Goal: Navigation & Orientation: Go to known website

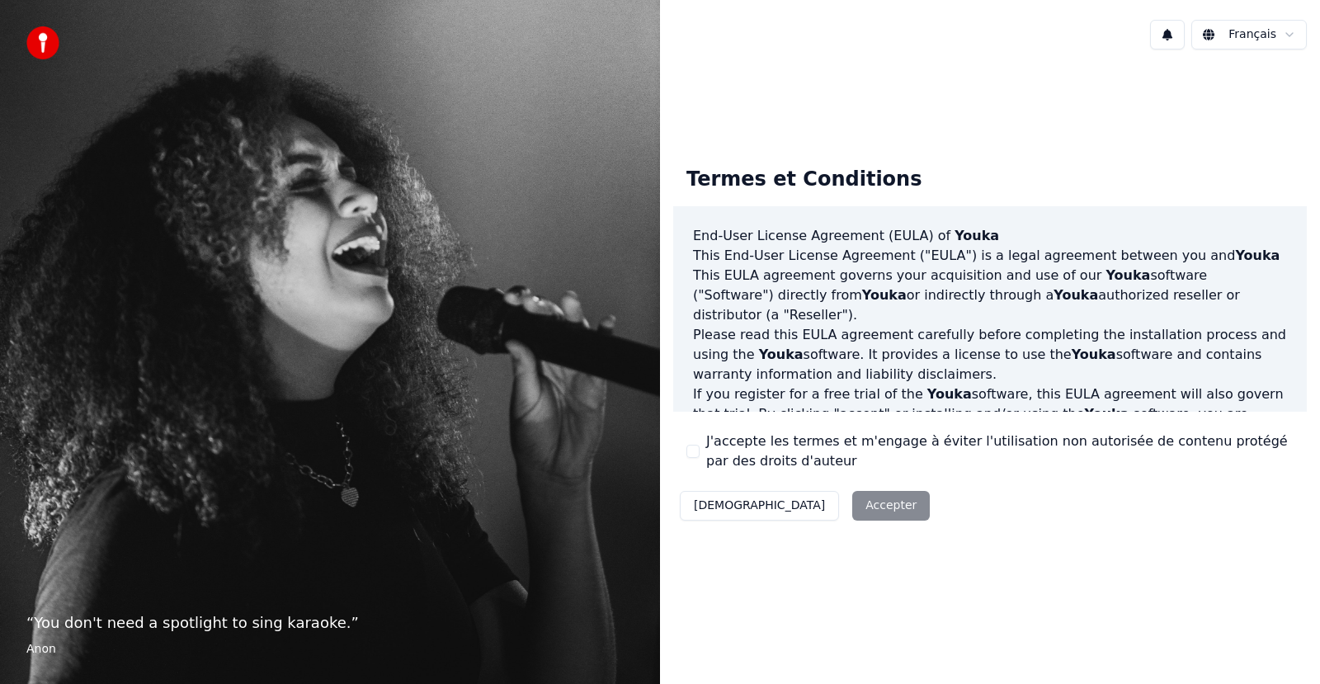
click at [796, 511] on div "Décliner Accepter" at bounding box center [804, 505] width 263 height 43
click at [795, 511] on div "Décliner Accepter" at bounding box center [804, 505] width 263 height 43
click at [803, 507] on div "Décliner Accepter" at bounding box center [804, 505] width 263 height 43
click at [788, 500] on div "Décliner Accepter" at bounding box center [804, 505] width 263 height 43
click at [794, 503] on div "Décliner Accepter" at bounding box center [804, 505] width 263 height 43
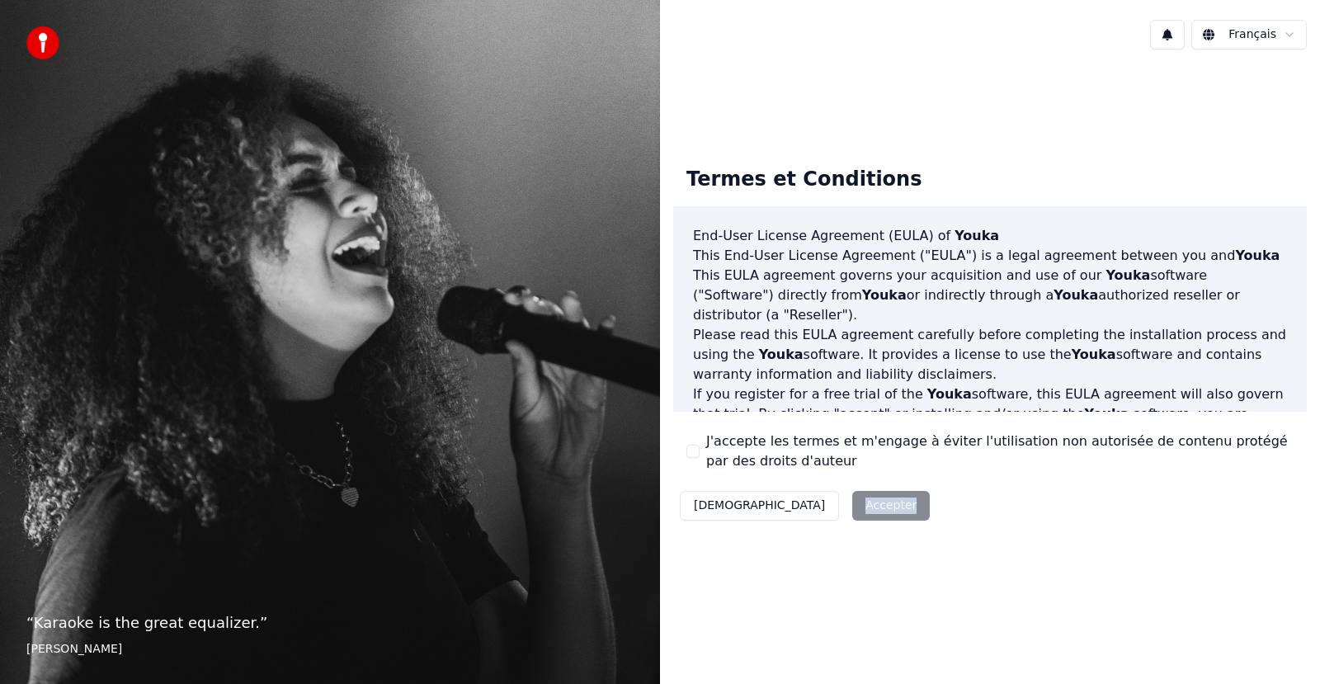
click at [794, 503] on div "Décliner Accepter" at bounding box center [804, 505] width 263 height 43
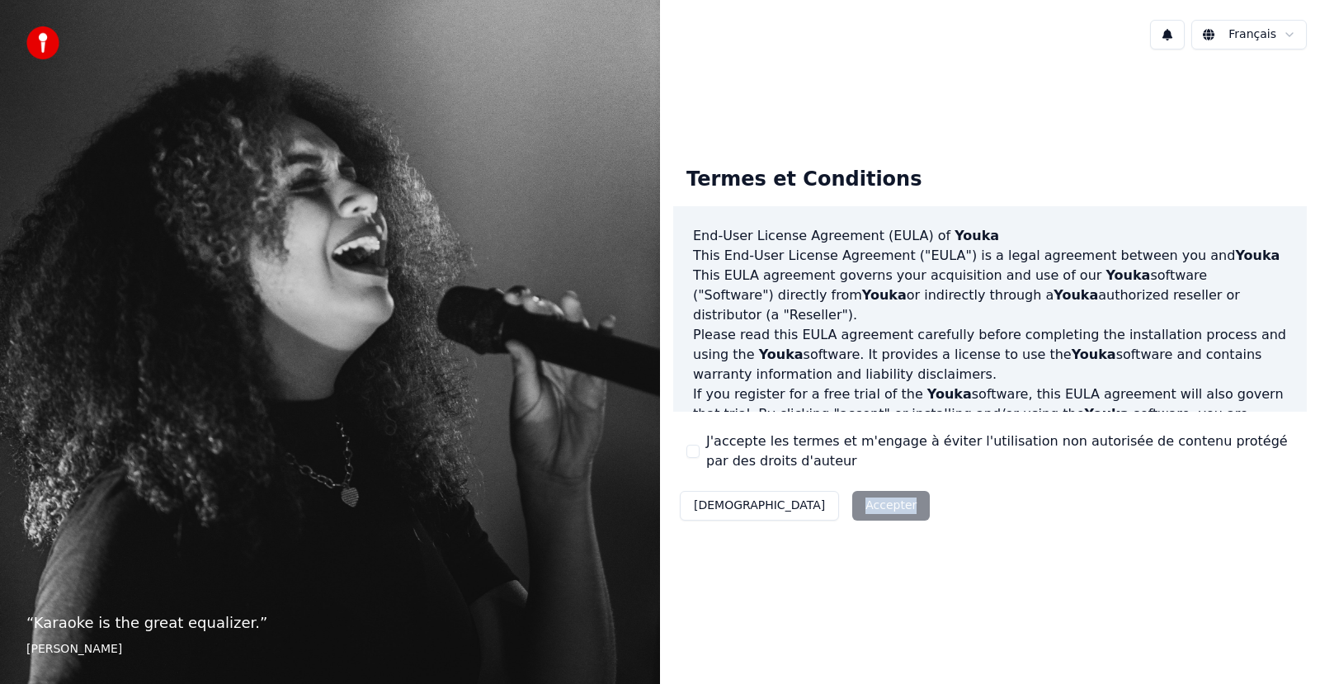
click at [716, 507] on button "[DEMOGRAPHIC_DATA]" at bounding box center [759, 506] width 159 height 30
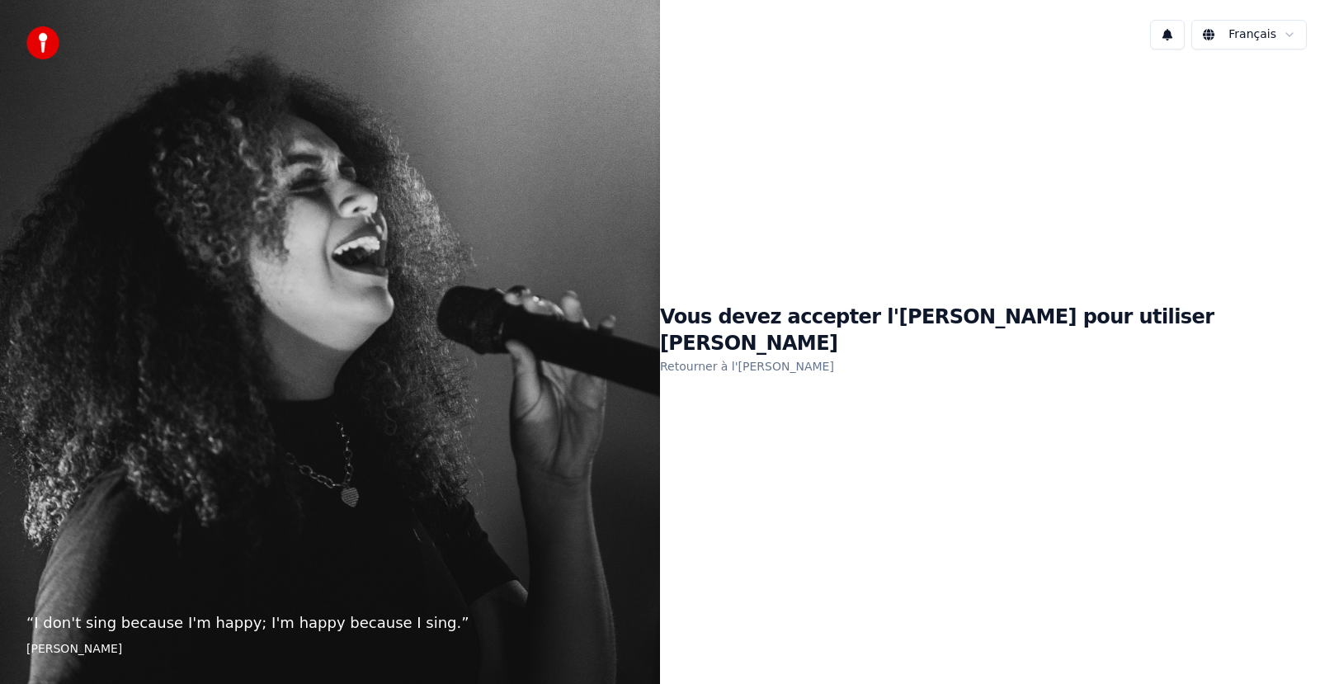
click at [40, 44] on img at bounding box center [42, 42] width 33 height 33
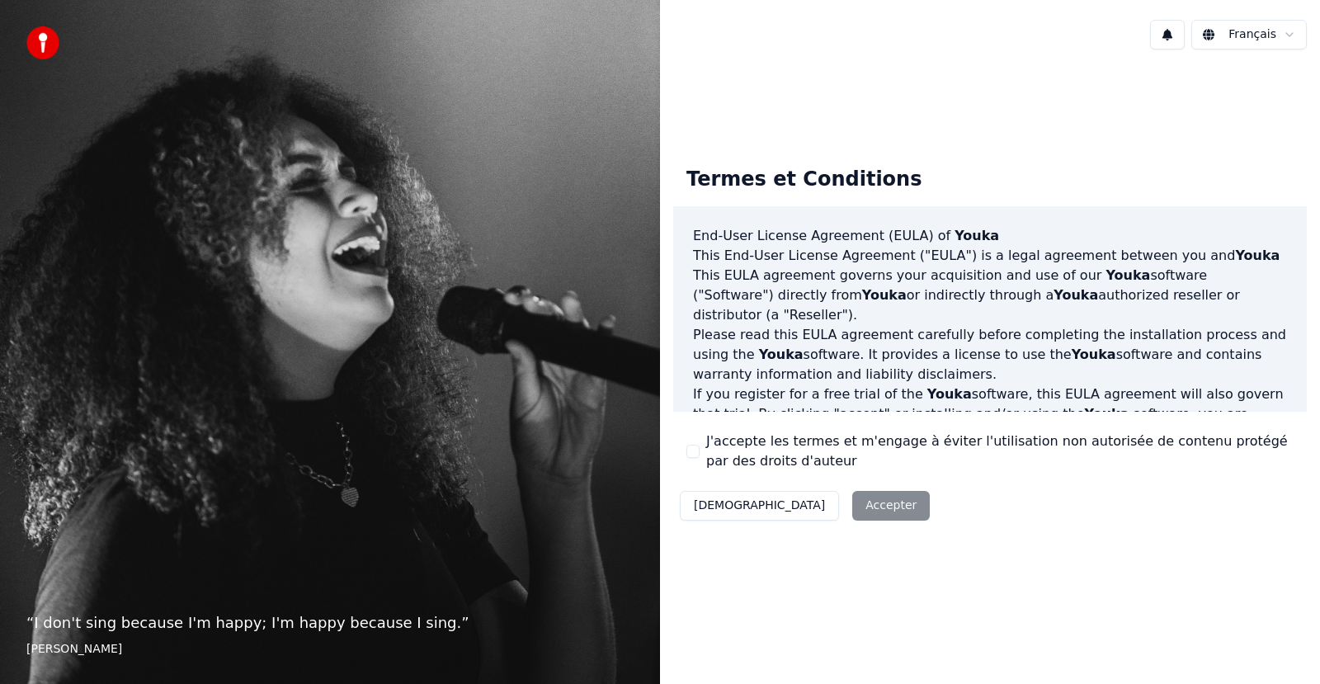
click at [804, 504] on div "Décliner Accepter" at bounding box center [804, 505] width 263 height 43
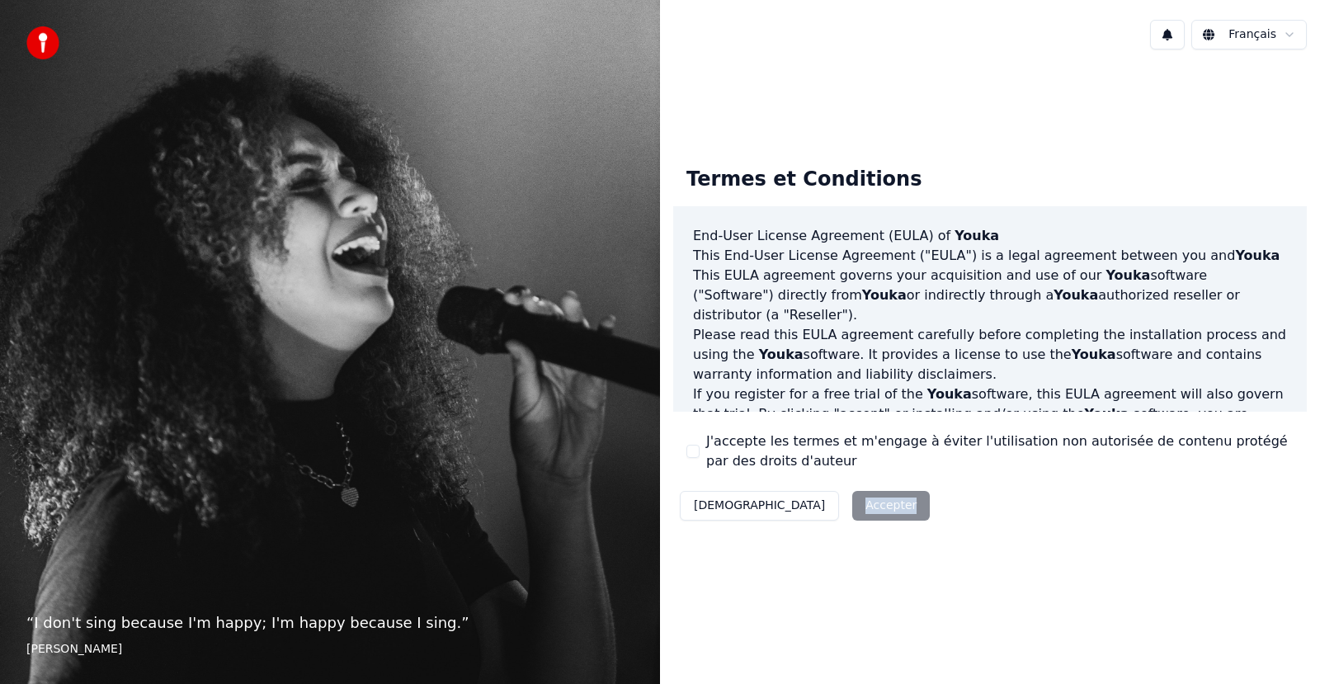
click at [804, 504] on div "Décliner Accepter" at bounding box center [804, 505] width 263 height 43
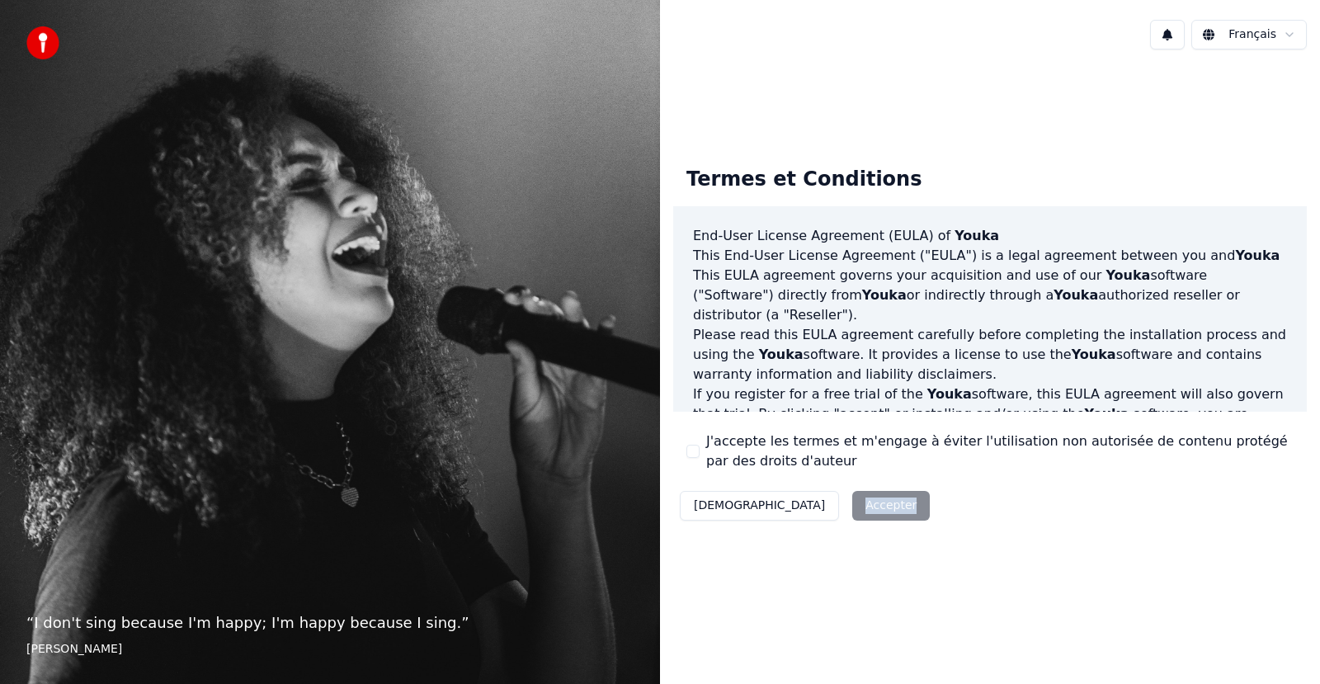
click at [804, 504] on div "Décliner Accepter" at bounding box center [804, 505] width 263 height 43
click at [804, 505] on div "Décliner Accepter" at bounding box center [804, 505] width 263 height 43
click at [808, 503] on div "Décliner Accepter" at bounding box center [804, 505] width 263 height 43
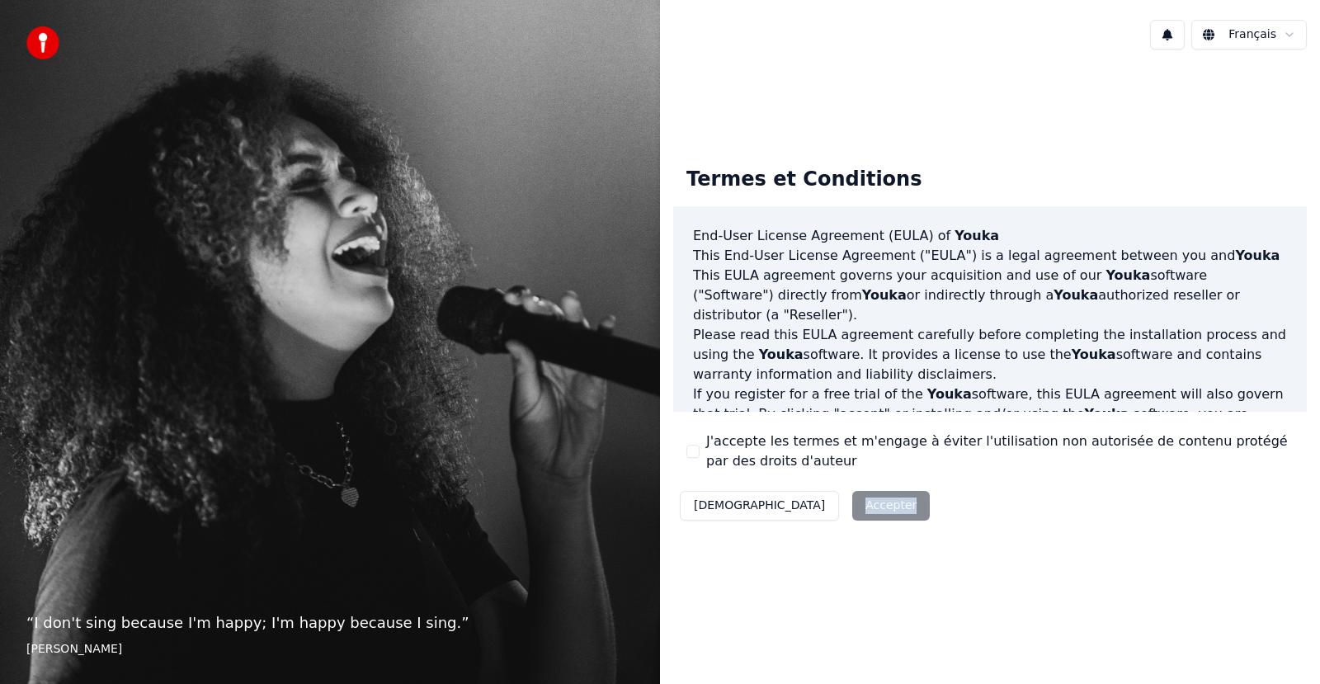
click at [808, 503] on div "Décliner Accepter" at bounding box center [804, 505] width 263 height 43
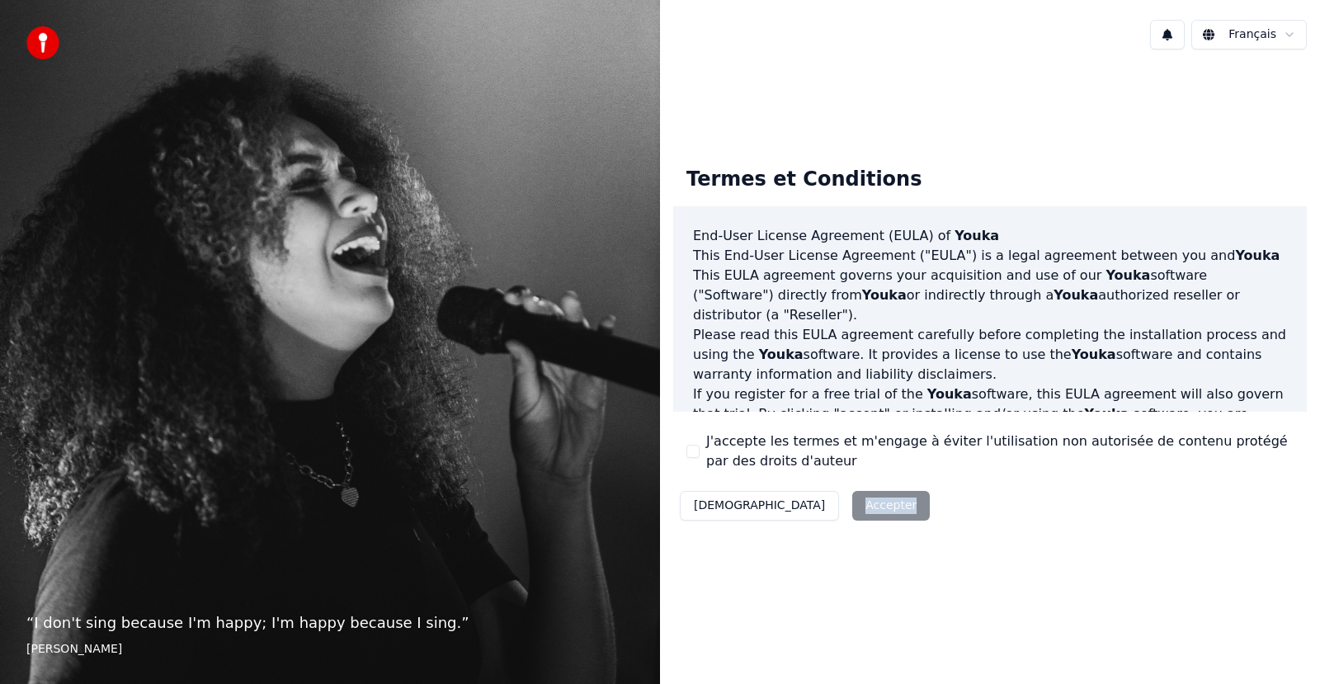
click at [808, 503] on div "Décliner Accepter" at bounding box center [804, 505] width 263 height 43
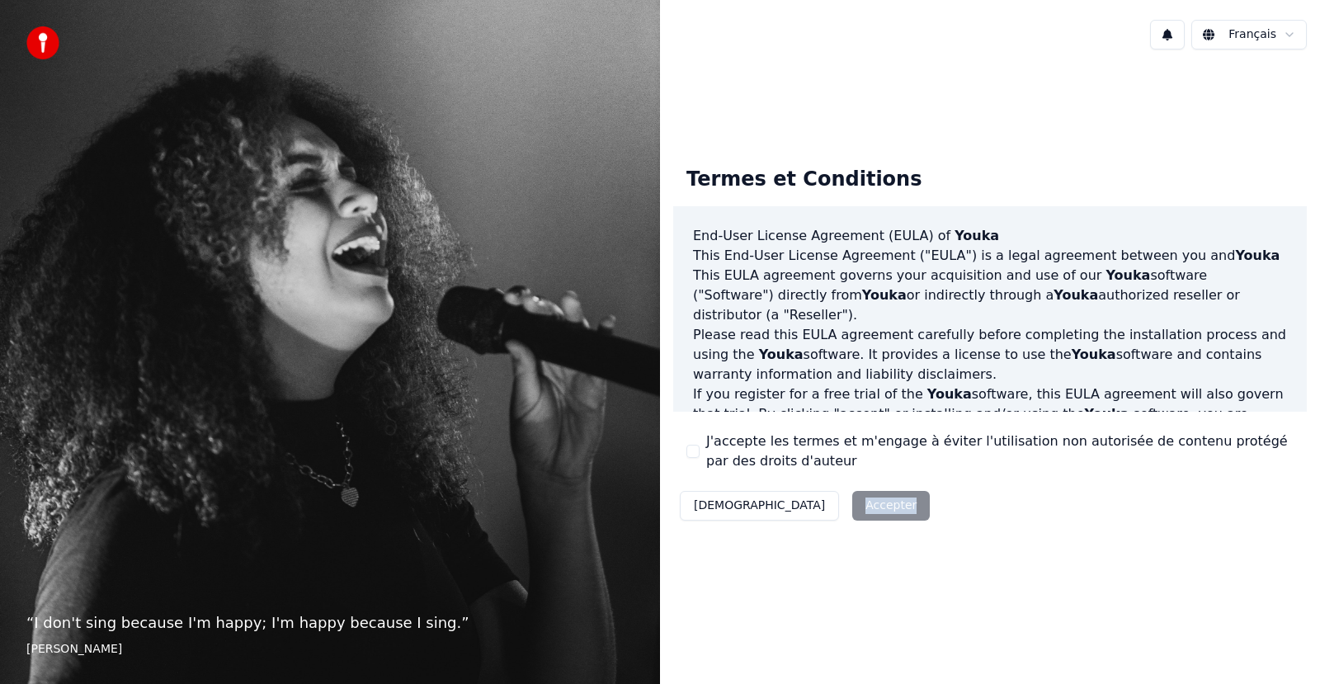
click at [808, 503] on div "Décliner Accepter" at bounding box center [804, 505] width 263 height 43
click at [43, 42] on img at bounding box center [42, 42] width 33 height 33
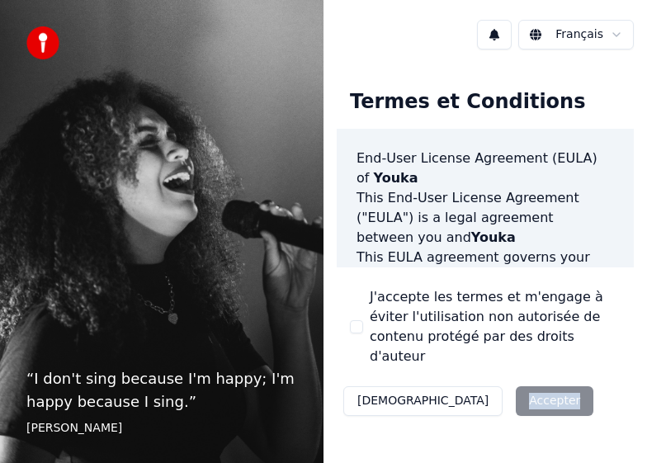
click at [471, 379] on div "Décliner Accepter" at bounding box center [468, 400] width 263 height 43
click at [384, 386] on button "[DEMOGRAPHIC_DATA]" at bounding box center [422, 401] width 159 height 30
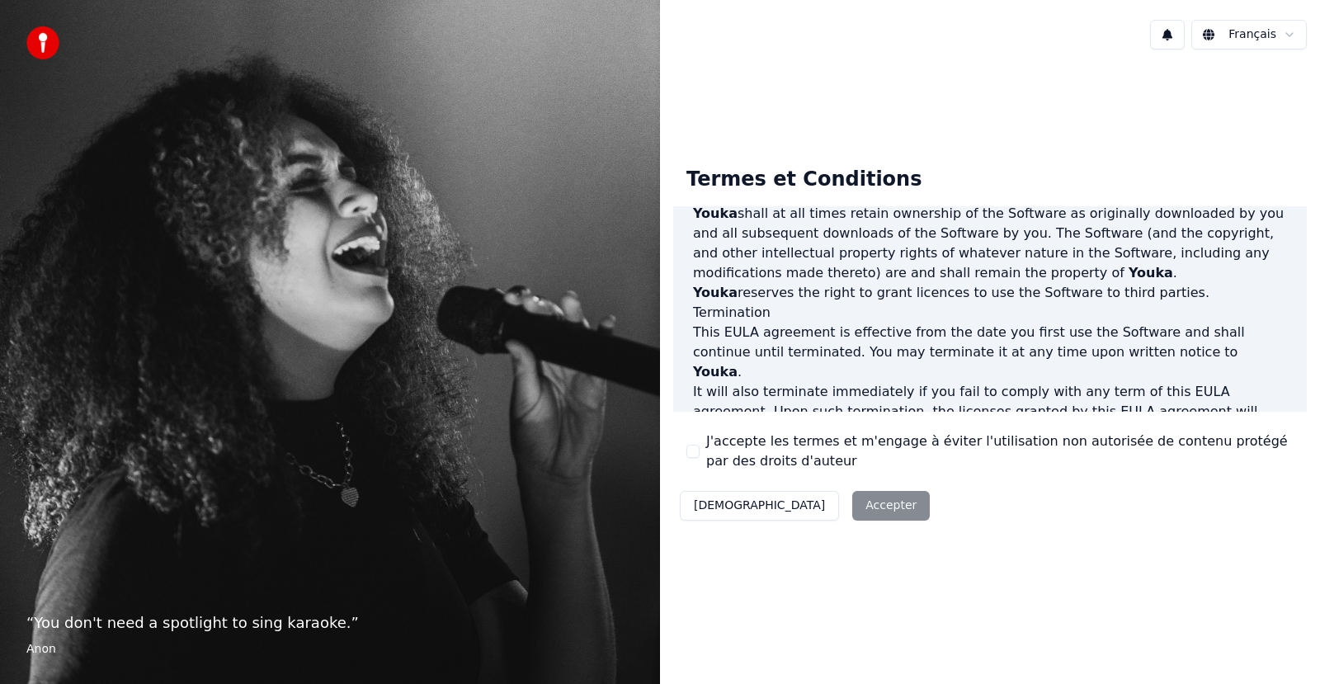
scroll to position [844, 0]
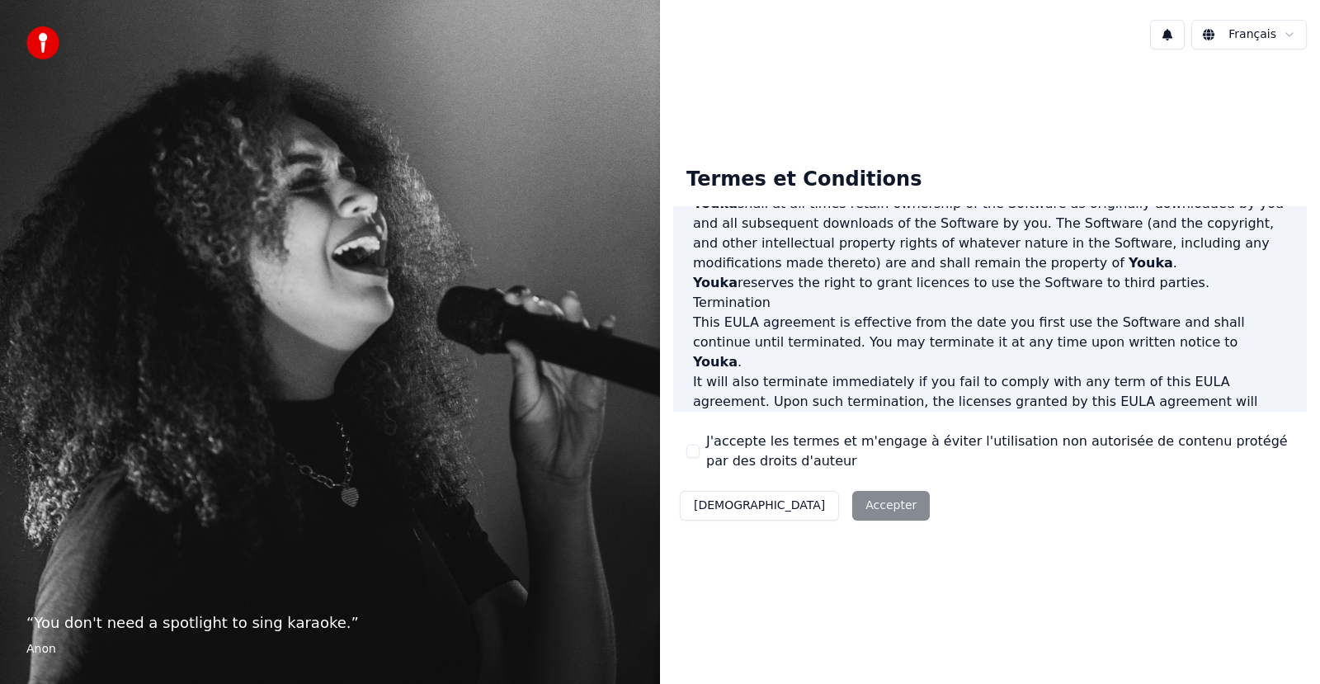
click at [738, 354] on span "Youka" at bounding box center [715, 362] width 45 height 16
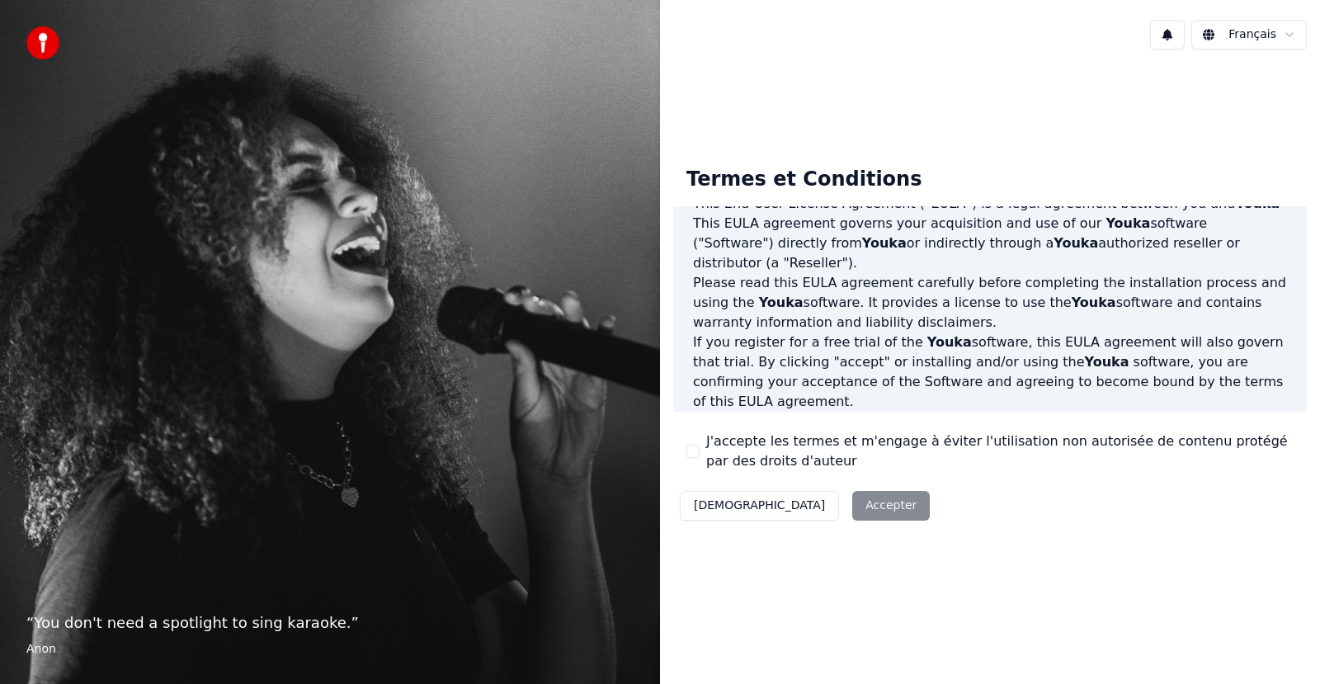
scroll to position [0, 0]
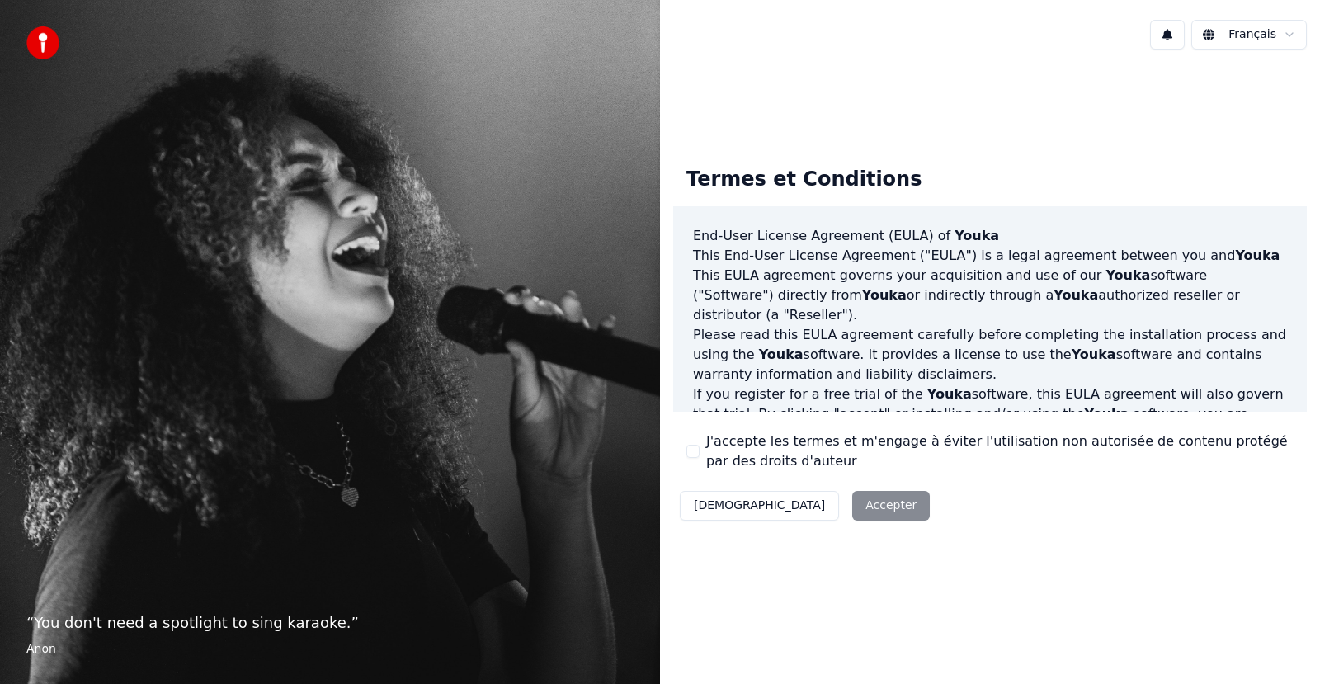
click at [799, 502] on div "Décliner Accepter" at bounding box center [804, 505] width 263 height 43
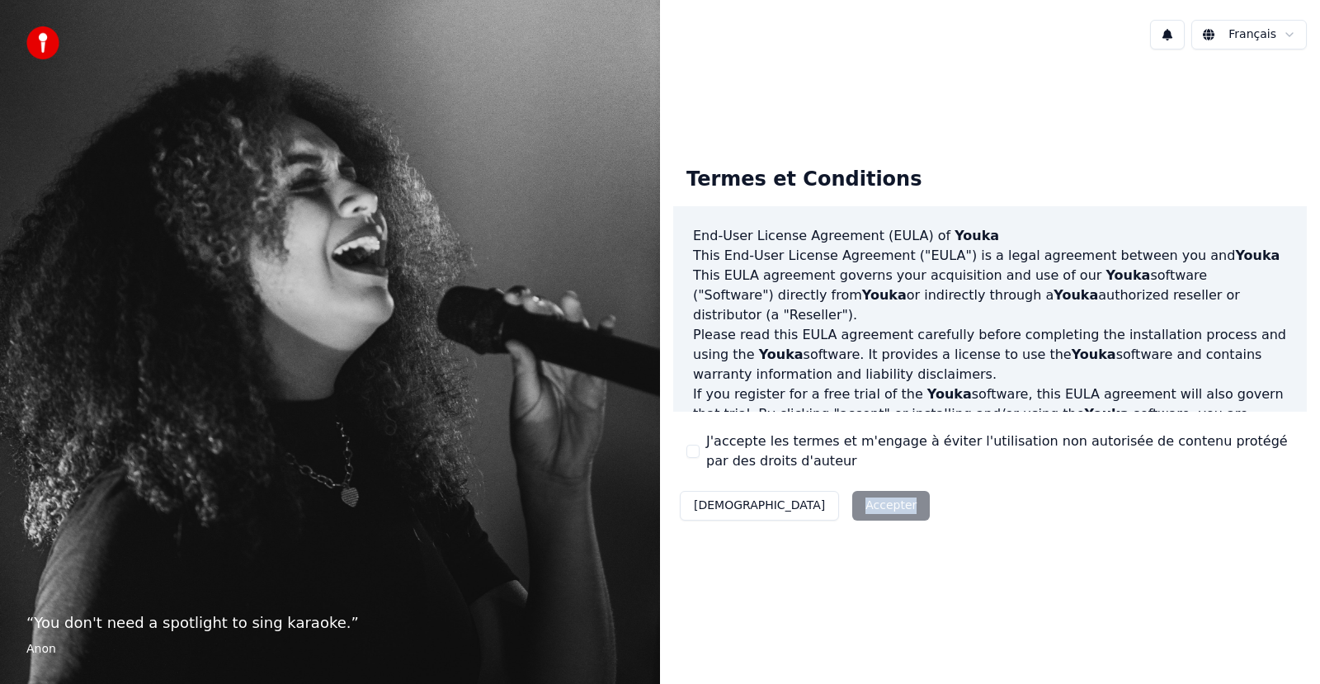
click at [799, 502] on div "Décliner Accepter" at bounding box center [804, 505] width 263 height 43
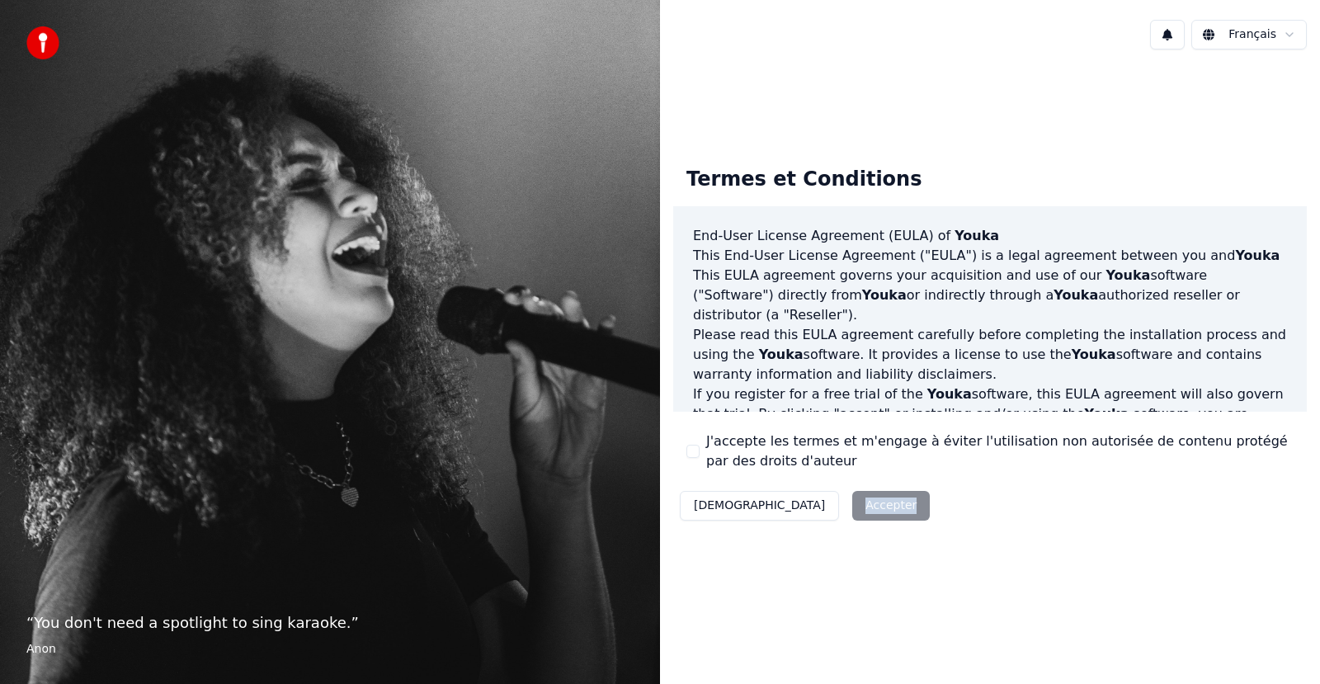
click at [799, 502] on div "Décliner Accepter" at bounding box center [804, 505] width 263 height 43
click at [251, 325] on div "“ Karaoke is the great equalizer. ” [PERSON_NAME]" at bounding box center [330, 342] width 660 height 684
click at [251, 325] on div "“ Karaoke is the great equalizer. ” Aisha Tyler" at bounding box center [330, 342] width 660 height 684
click at [47, 48] on img at bounding box center [42, 42] width 33 height 33
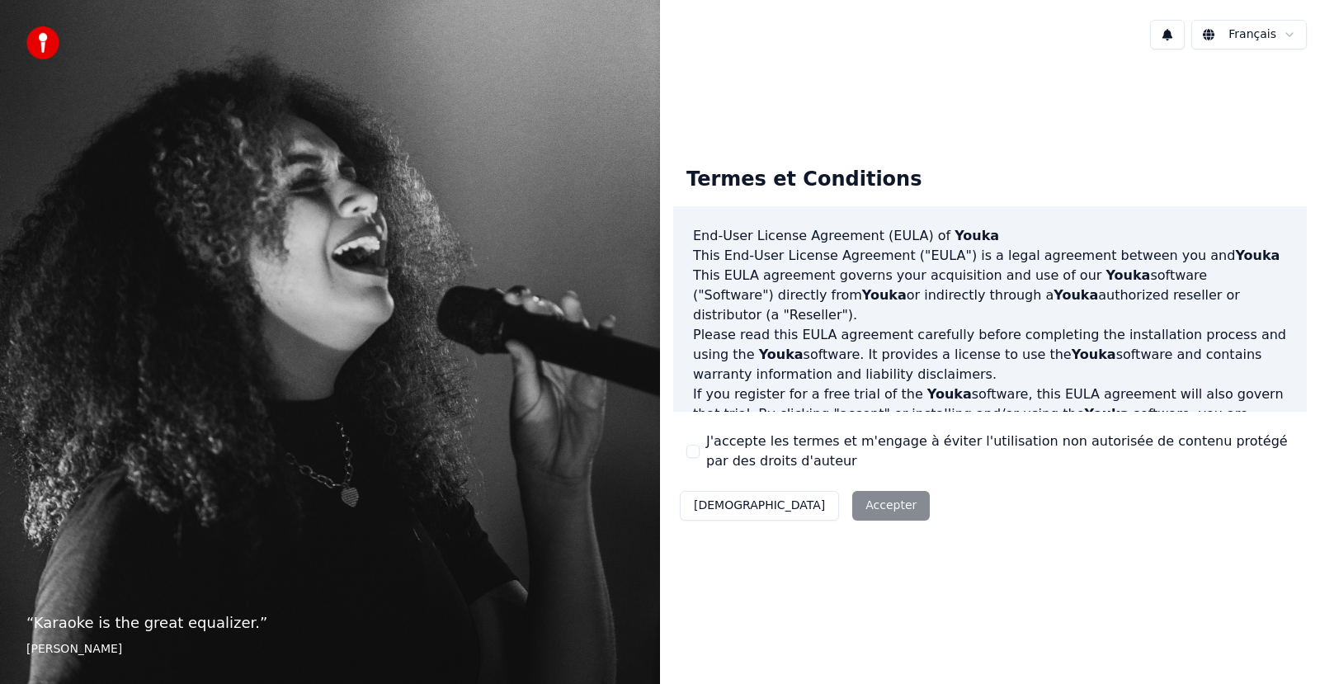
click at [954, 240] on span "Youka" at bounding box center [976, 236] width 45 height 16
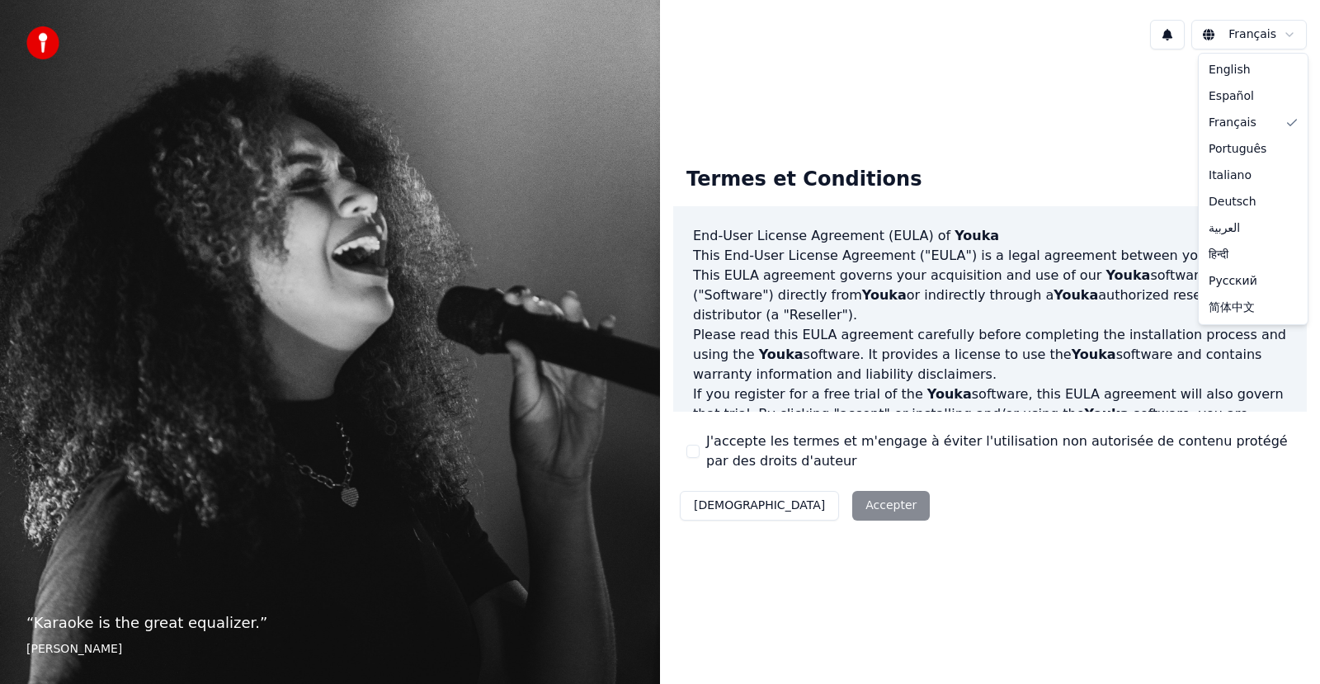
click at [1286, 38] on html "“ Karaoke is the great equalizer. ” Aisha Tyler Français Termes et Conditions E…" at bounding box center [660, 342] width 1320 height 684
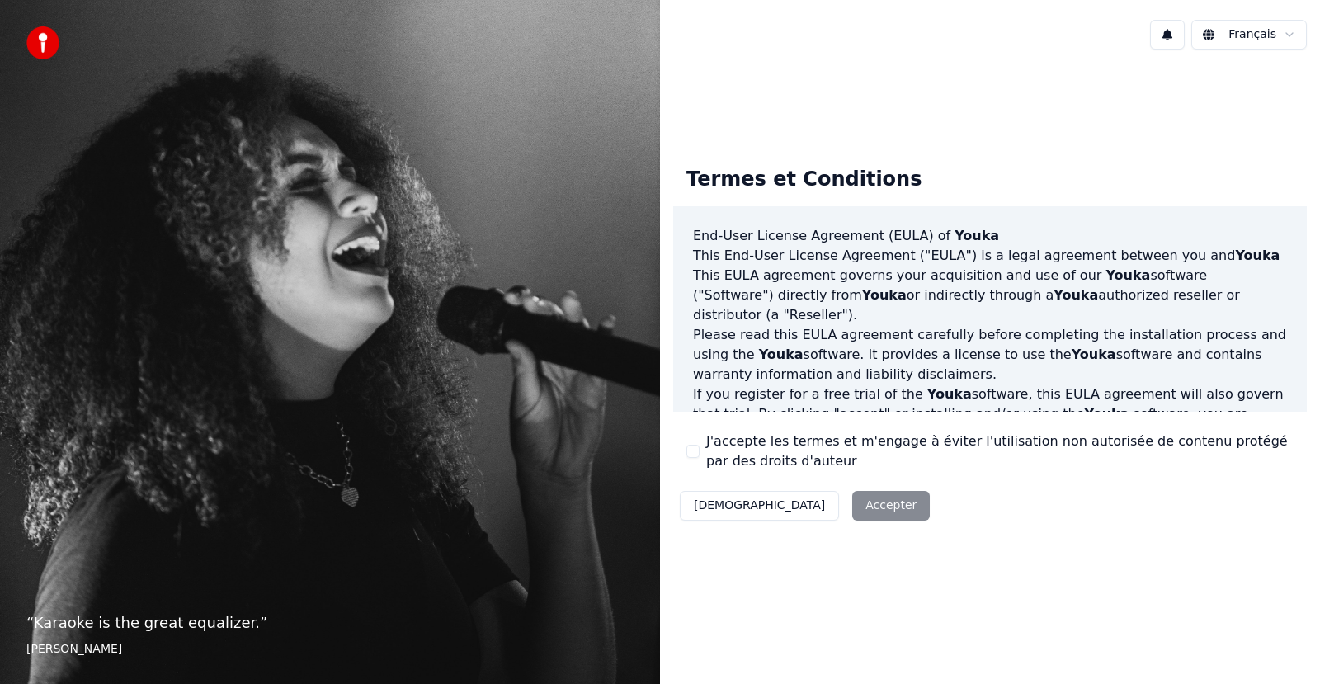
click at [1112, 124] on html "“ Karaoke is the great equalizer. ” Aisha Tyler Français Termes et Conditions E…" at bounding box center [660, 342] width 1320 height 684
click at [125, 622] on p "“ Karaoke is the great equalizer. ”" at bounding box center [329, 622] width 607 height 23
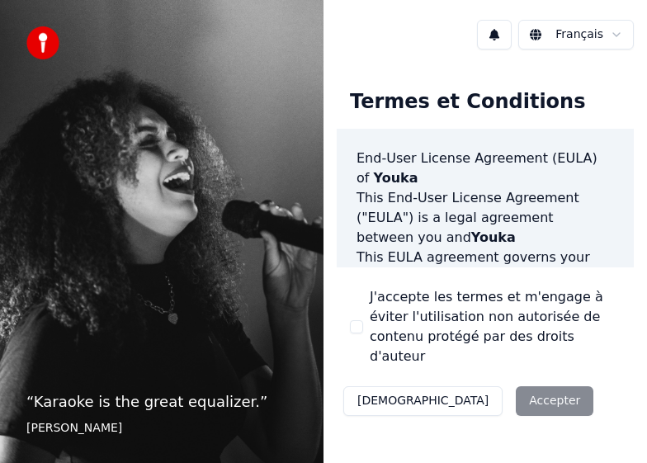
click at [452, 379] on div "Décliner Accepter" at bounding box center [468, 400] width 263 height 43
click at [379, 181] on span "Youka" at bounding box center [396, 178] width 45 height 16
click at [97, 200] on div "“ Karaoke is the great equalizer. ” Aisha Tyler" at bounding box center [161, 231] width 323 height 463
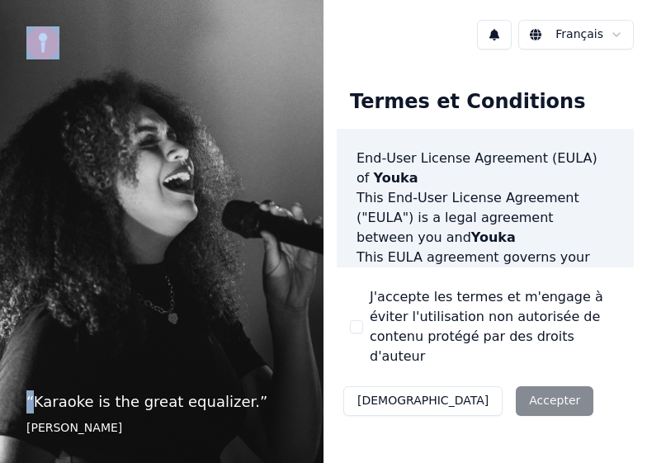
click at [97, 200] on div "“ Karaoke is the great equalizer. ” Aisha Tyler" at bounding box center [161, 231] width 323 height 463
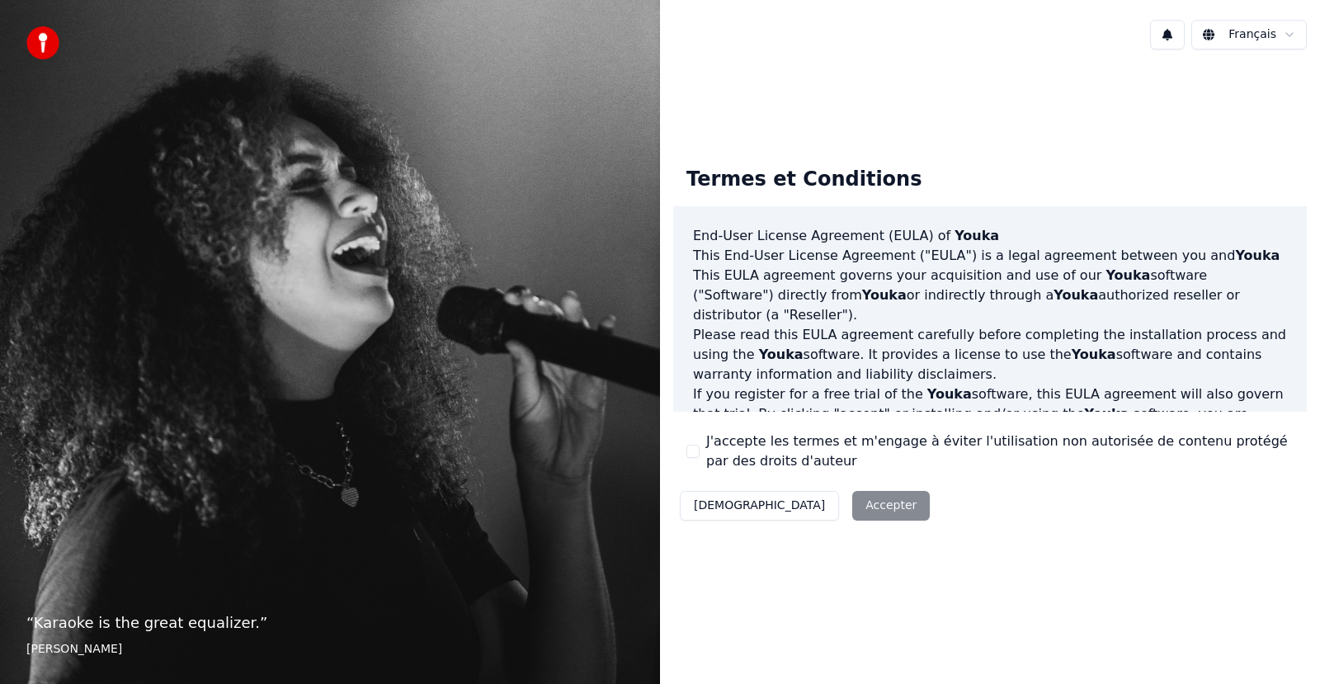
click at [91, 629] on p "“ Karaoke is the great equalizer. ”" at bounding box center [329, 622] width 607 height 23
click at [73, 645] on footer "[PERSON_NAME]" at bounding box center [329, 649] width 607 height 16
click at [716, 500] on button "[DEMOGRAPHIC_DATA]" at bounding box center [759, 506] width 159 height 30
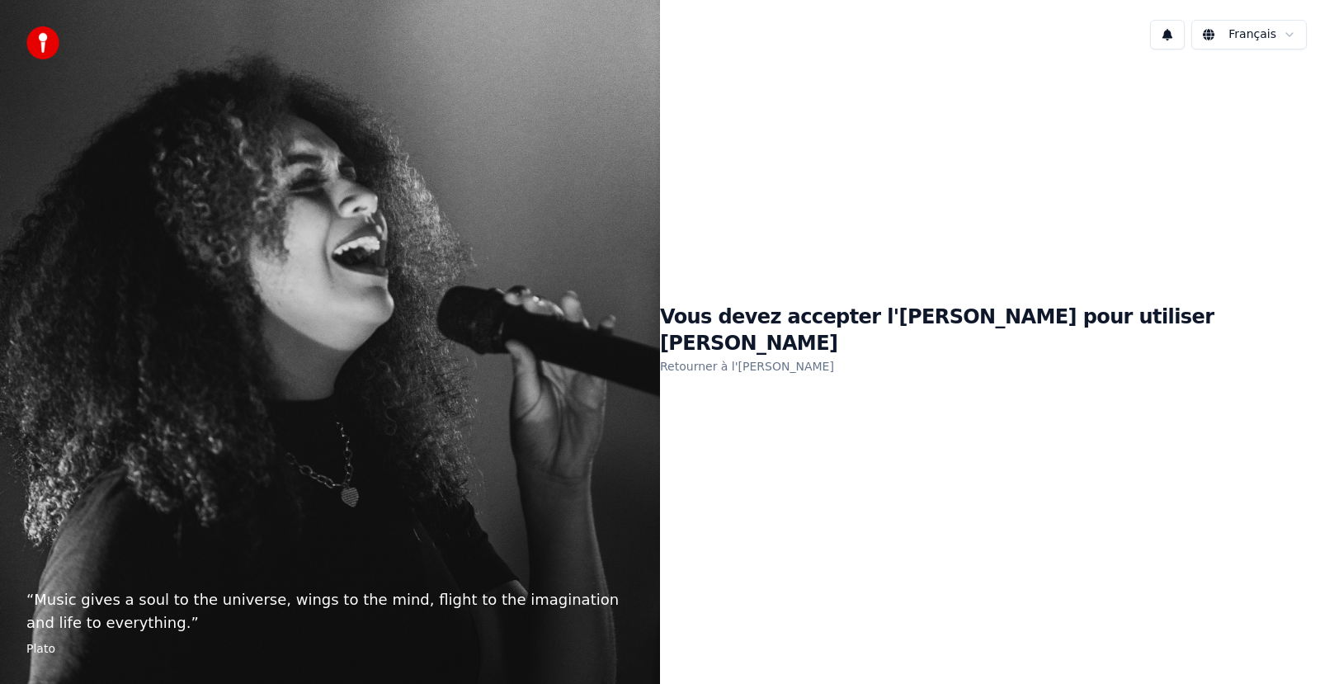
click at [825, 353] on link "Retourner à l'EULA" at bounding box center [747, 366] width 174 height 26
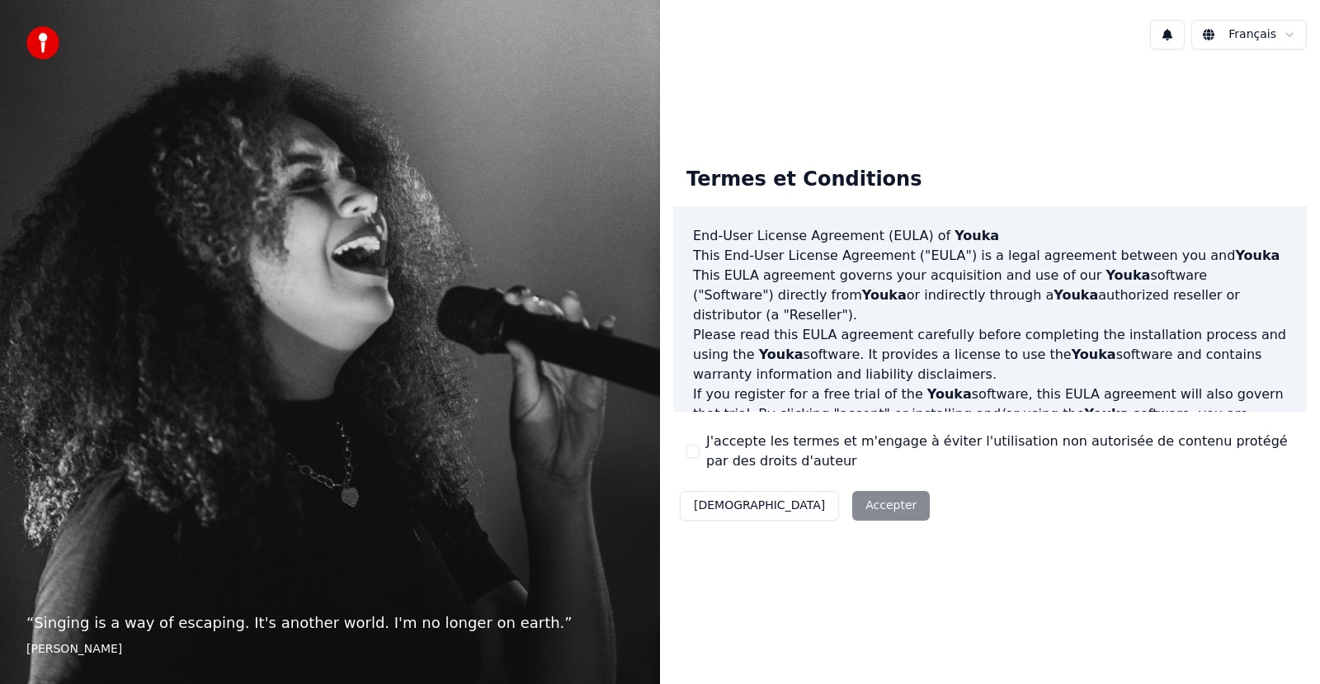
click at [886, 238] on h3 "End-User License Agreement ([PERSON_NAME]) of Youka" at bounding box center [990, 236] width 594 height 20
click at [954, 233] on span "Youka" at bounding box center [976, 236] width 45 height 16
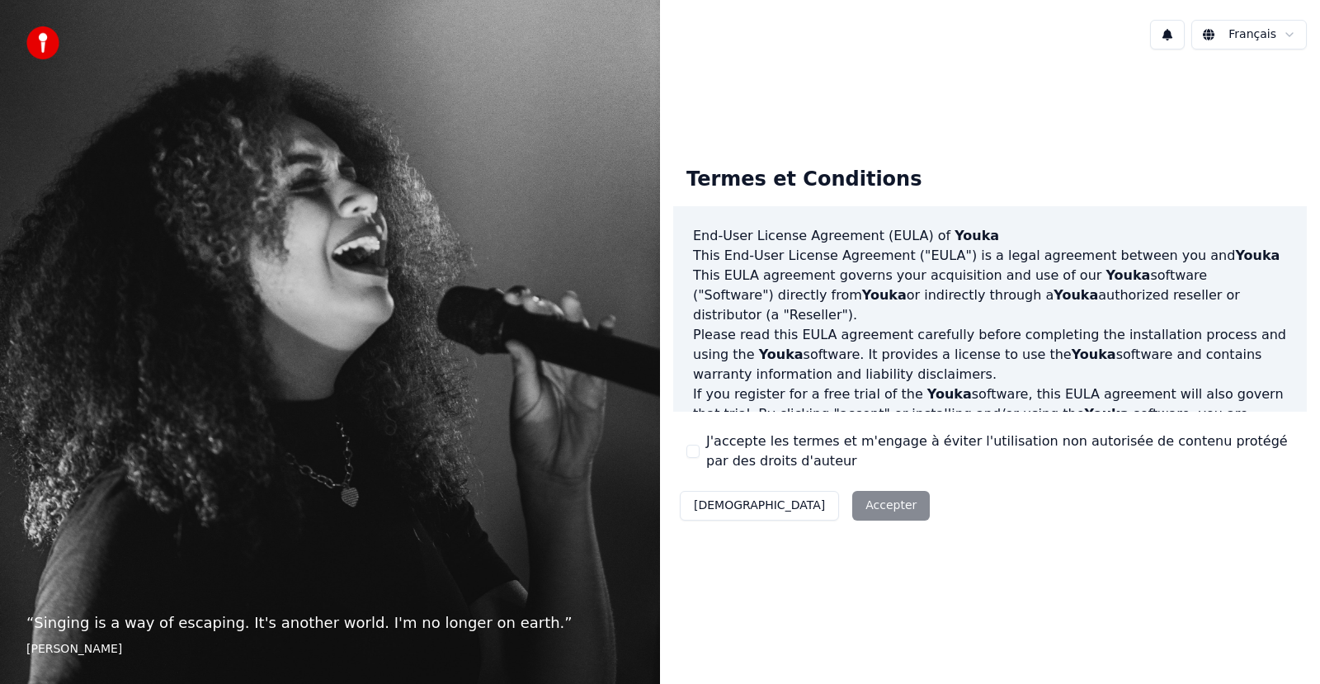
click at [537, 493] on div "“ Singing is a way of escaping. It's another world. I'm no longer on earth. ” […" at bounding box center [330, 342] width 660 height 684
click at [256, 628] on p "“ Singing is a way of escaping. It's another world. I'm no longer on earth. ”" at bounding box center [329, 622] width 607 height 23
click at [45, 42] on img at bounding box center [42, 42] width 33 height 33
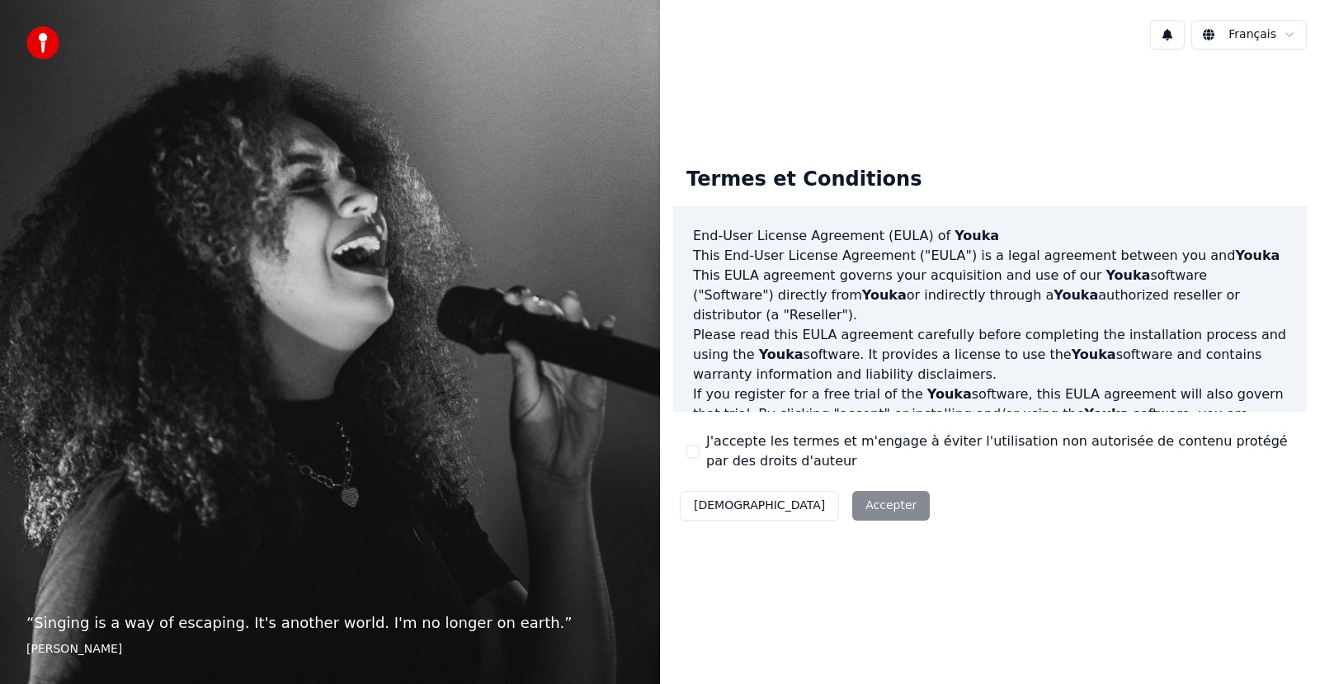
click at [45, 42] on img at bounding box center [42, 42] width 33 height 33
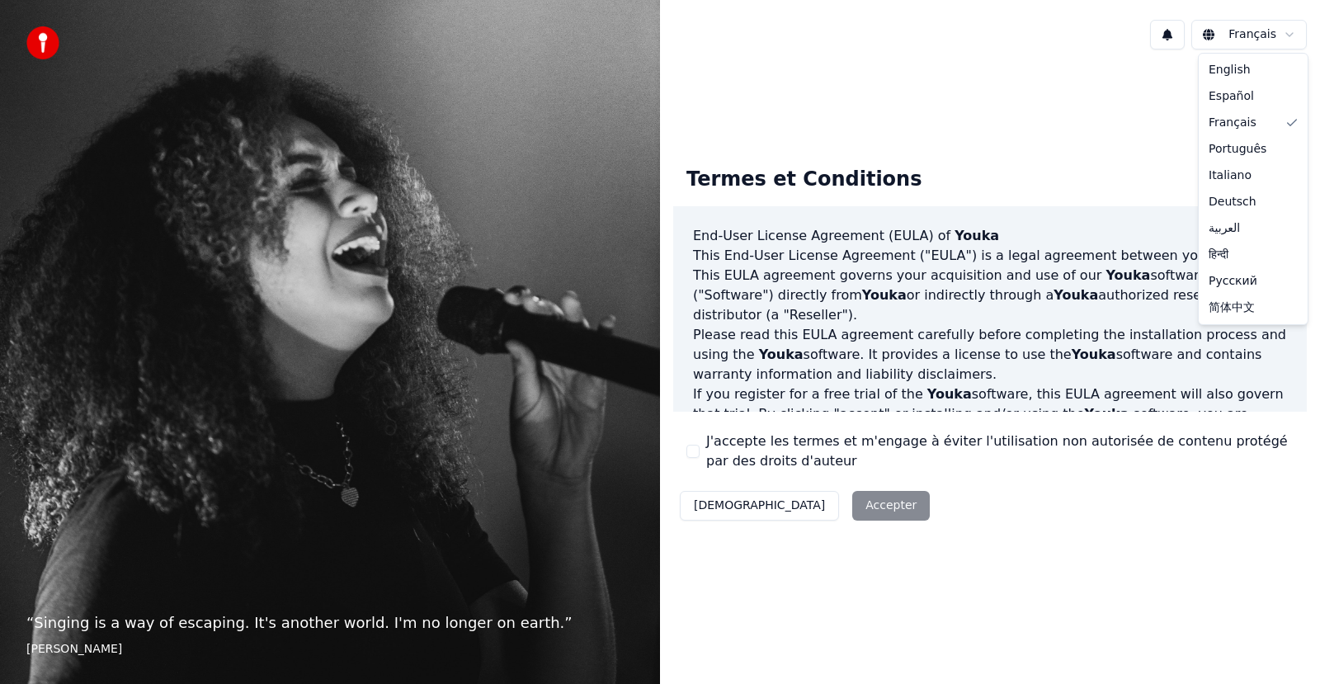
click at [1289, 35] on html "“ Singing is a way of escaping. It's another world. I'm no longer on earth. ” […" at bounding box center [660, 342] width 1320 height 684
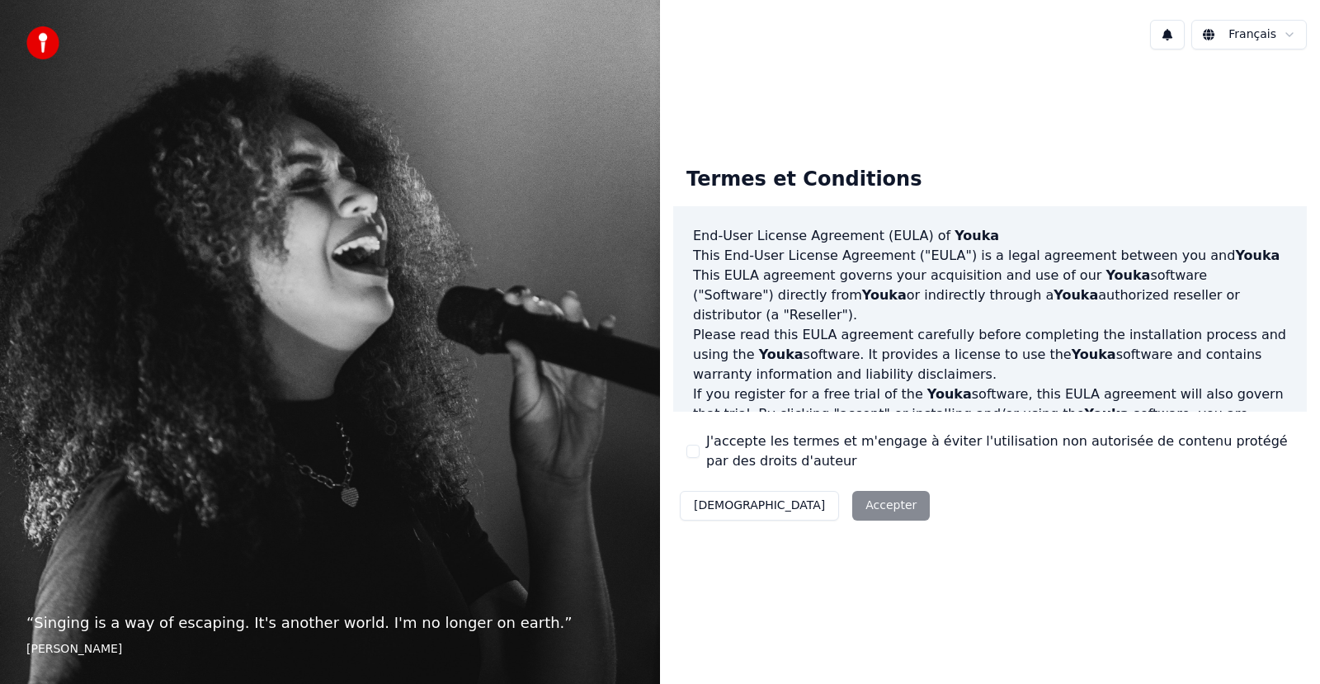
click at [1289, 35] on html "“ Singing is a way of escaping. It's another world. I'm no longer on earth. ” […" at bounding box center [660, 342] width 1320 height 684
click at [1085, 406] on span "Youka" at bounding box center [1107, 414] width 45 height 16
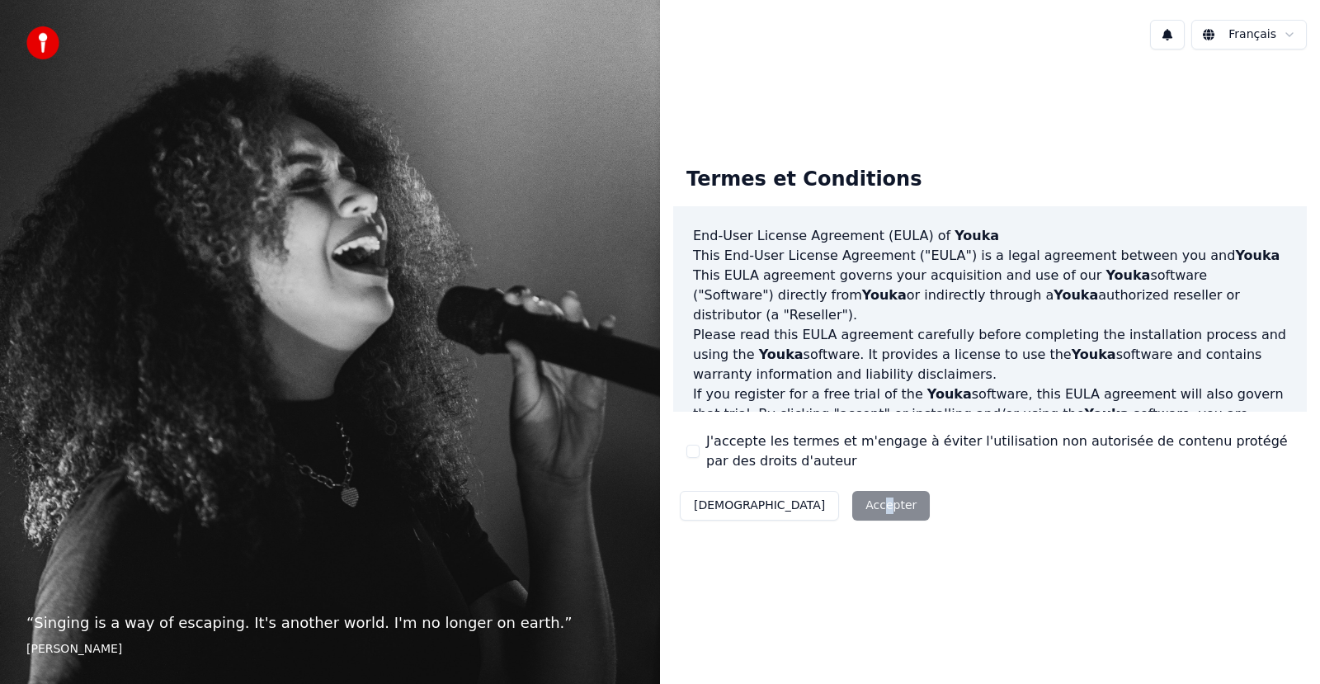
click at [799, 501] on div "Décliner Accepter" at bounding box center [804, 505] width 263 height 43
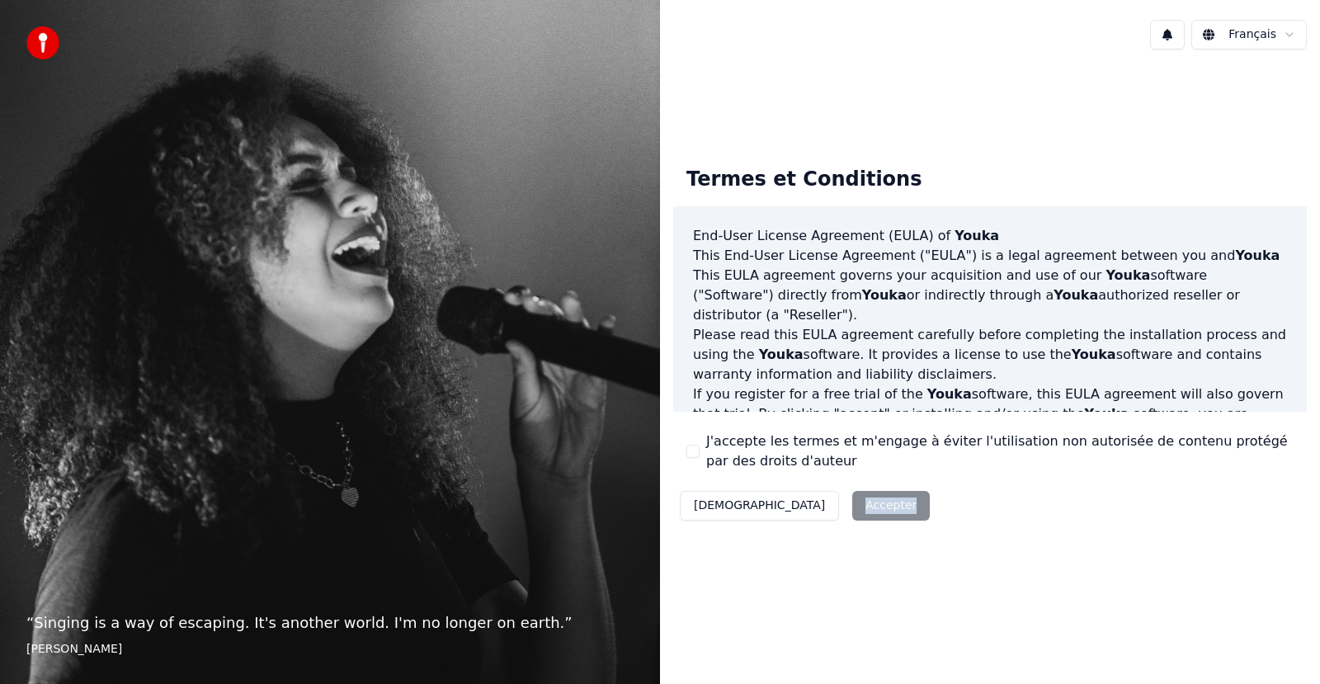
click at [799, 501] on div "Décliner Accepter" at bounding box center [804, 505] width 263 height 43
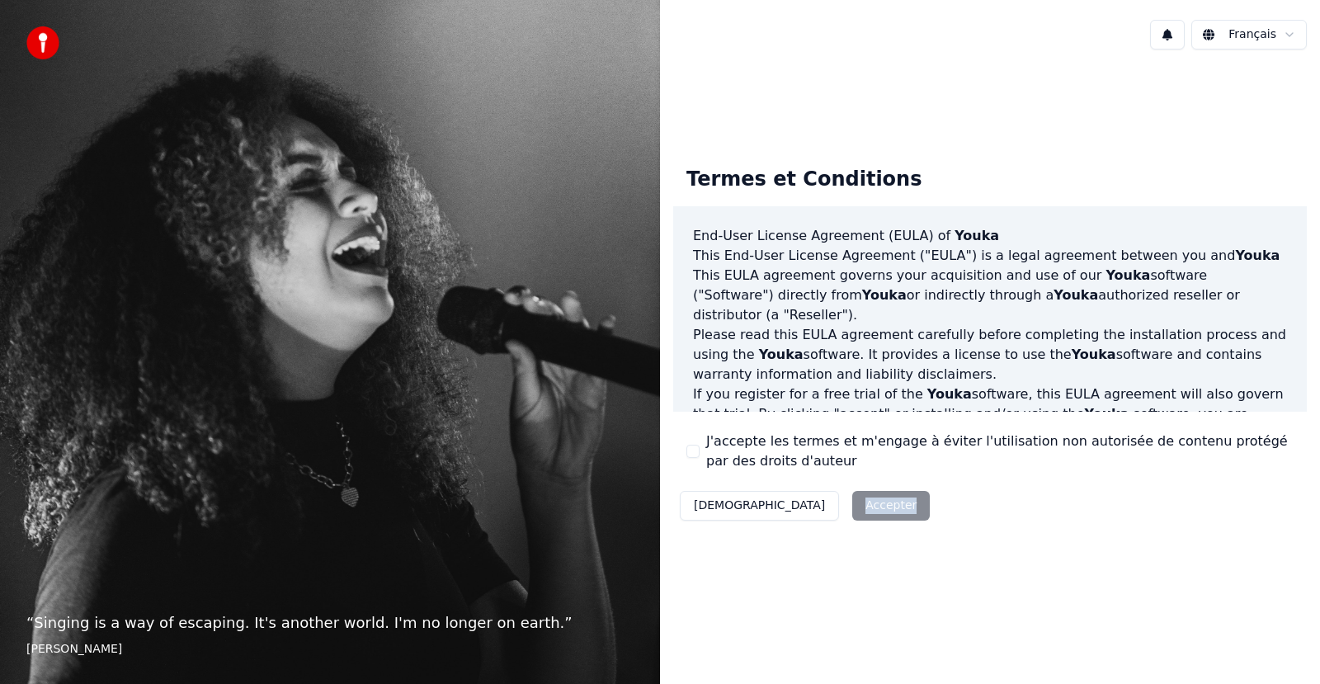
click at [799, 501] on div "Décliner Accepter" at bounding box center [804, 505] width 263 height 43
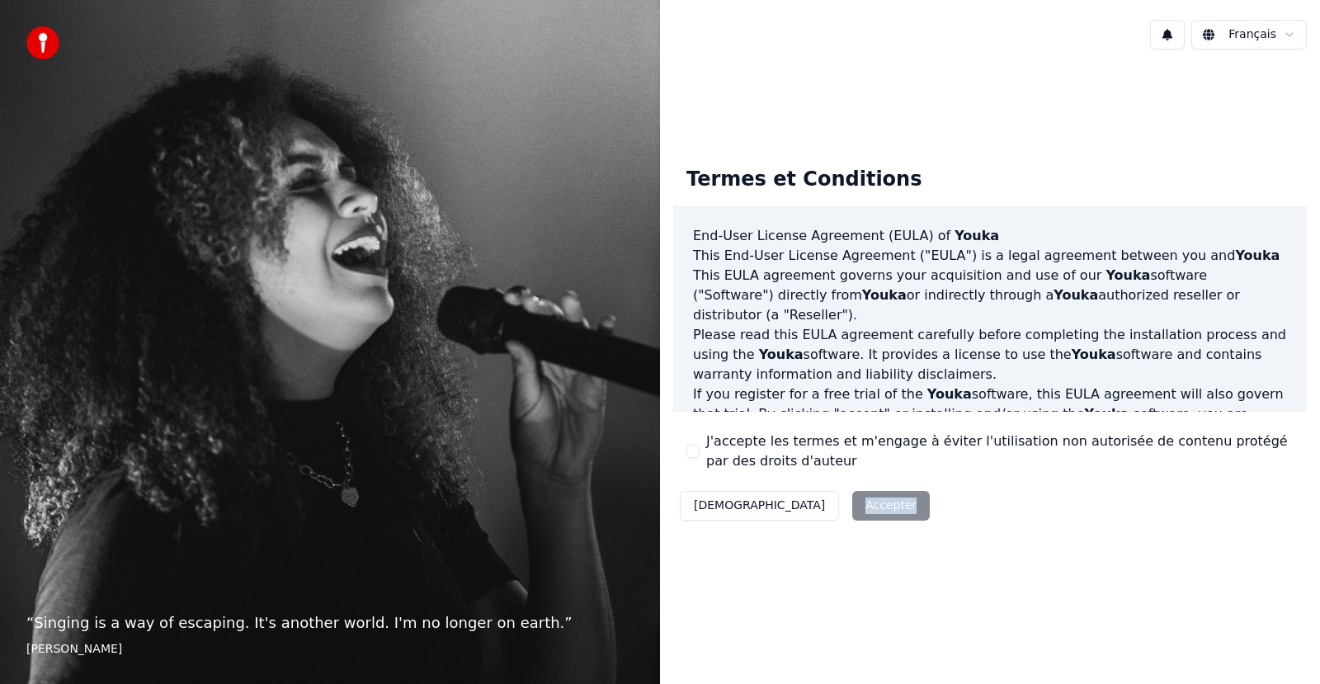
click at [799, 501] on div "Décliner Accepter" at bounding box center [804, 505] width 263 height 43
